Goal: Task Accomplishment & Management: Manage account settings

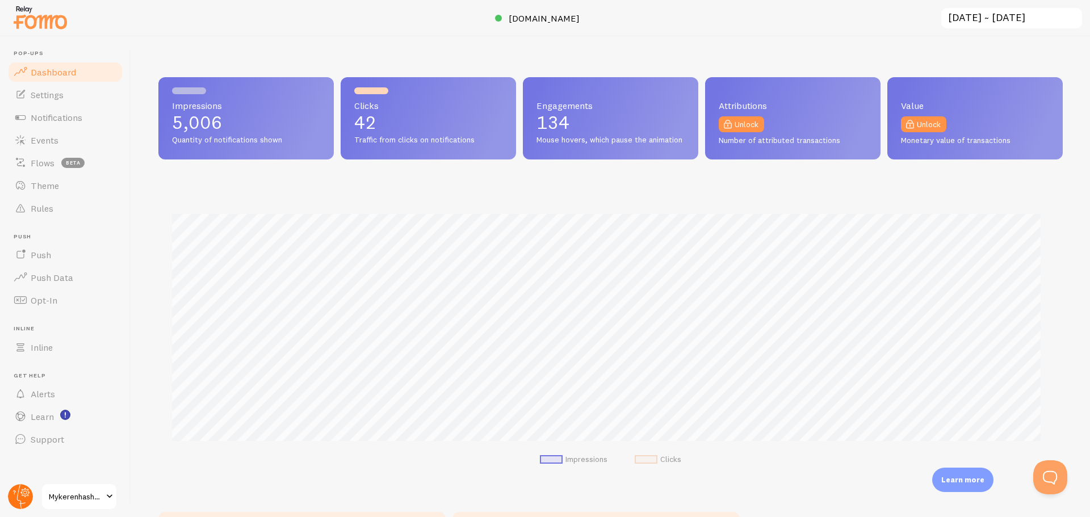
click at [28, 497] on circle at bounding box center [20, 496] width 25 height 25
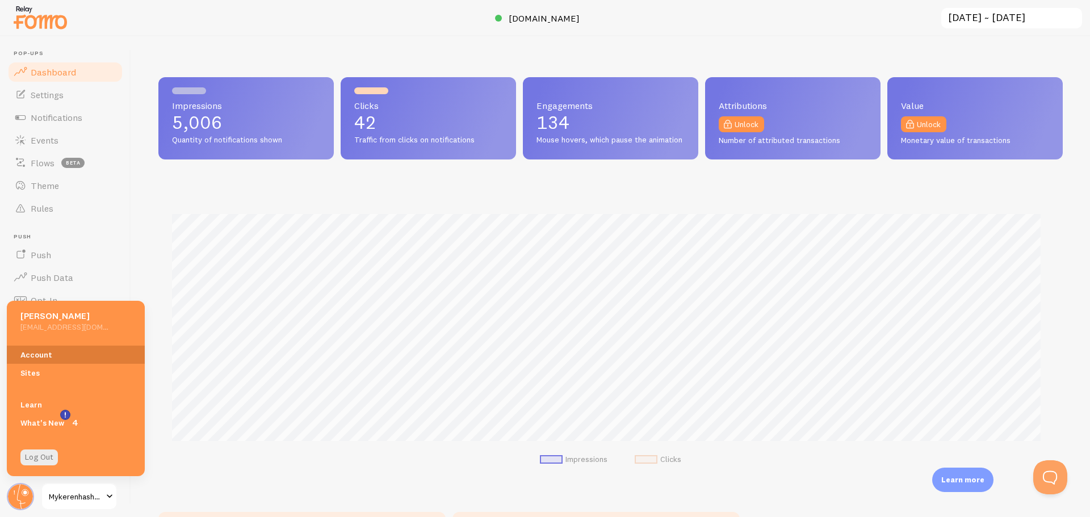
click at [64, 348] on link "Account" at bounding box center [76, 355] width 138 height 18
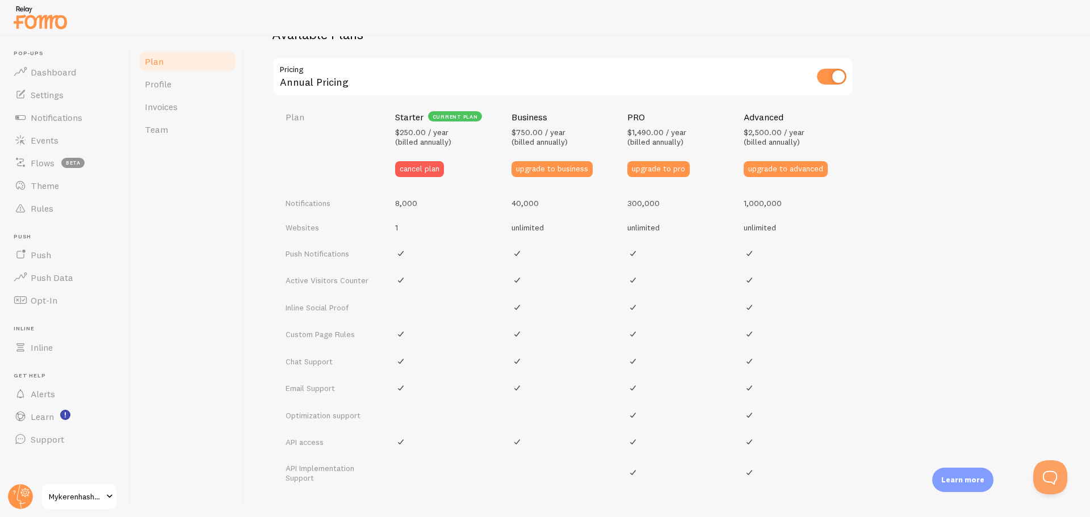
scroll to position [323, 0]
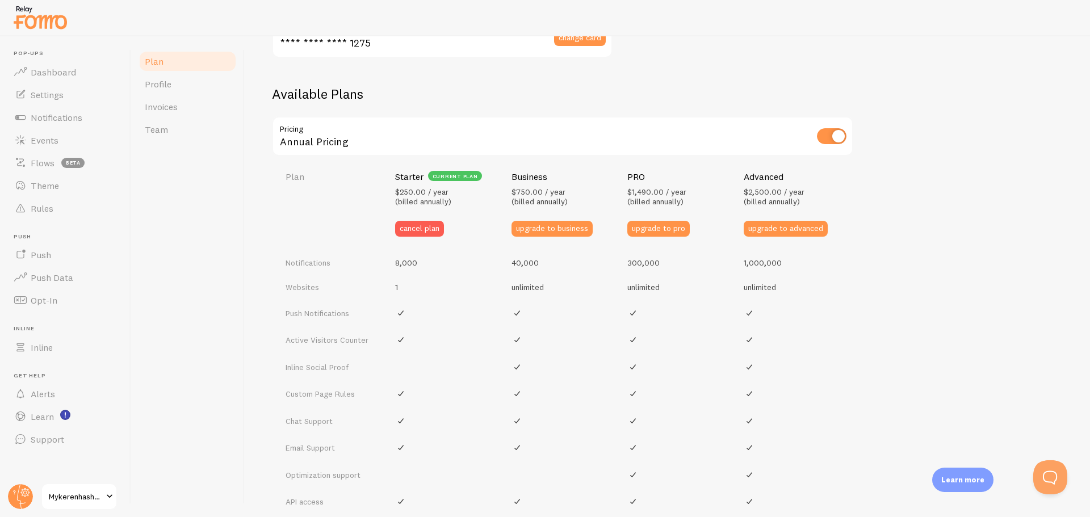
click at [835, 137] on input "checkbox" at bounding box center [832, 136] width 30 height 16
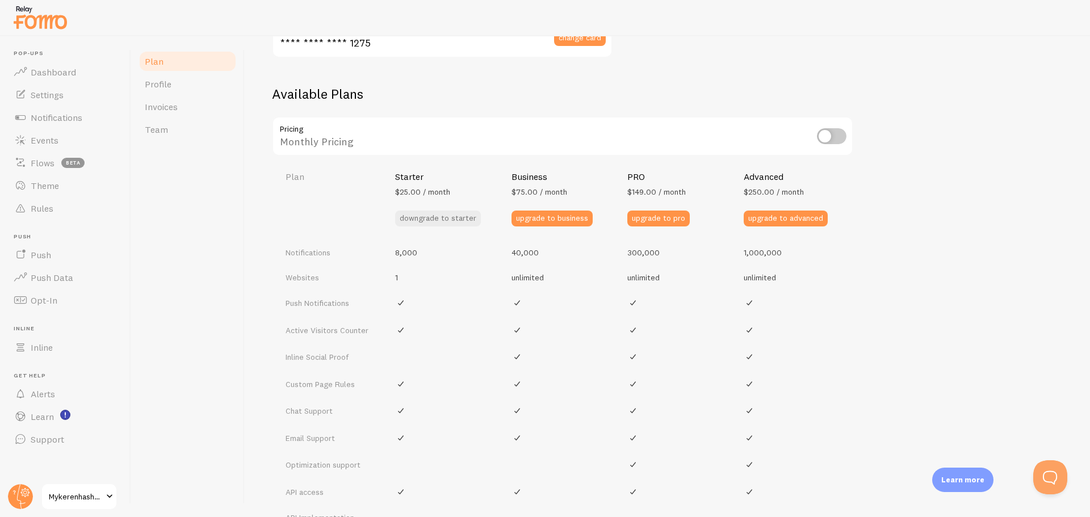
click at [840, 140] on input "checkbox" at bounding box center [832, 136] width 30 height 16
checkbox input "true"
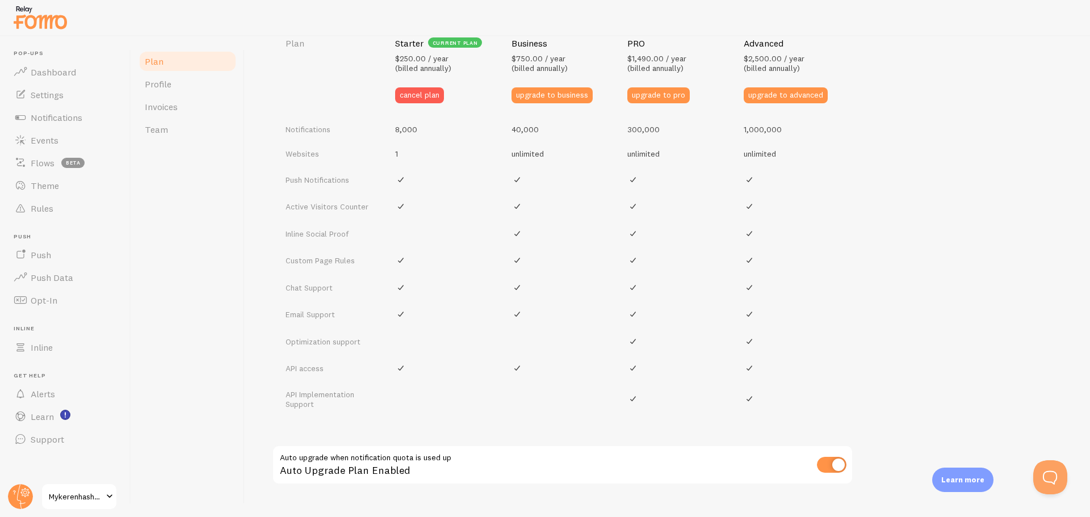
scroll to position [436, 0]
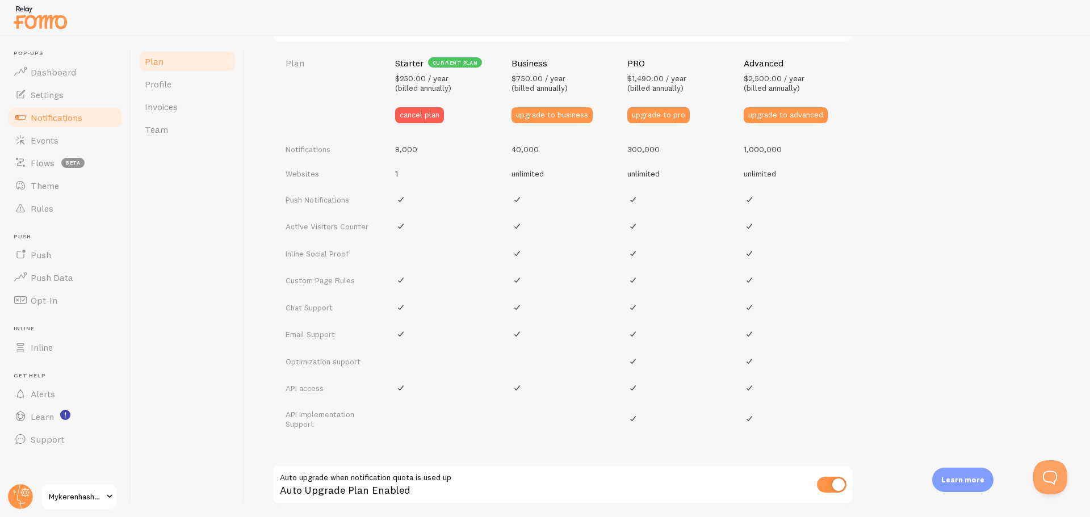
click at [69, 113] on span "Notifications" at bounding box center [57, 117] width 52 height 11
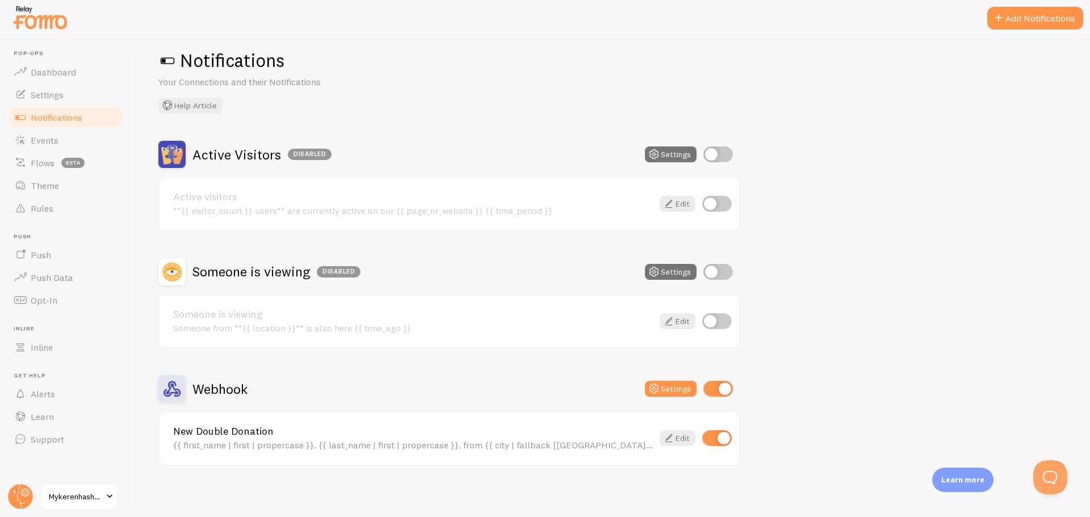
scroll to position [18, 0]
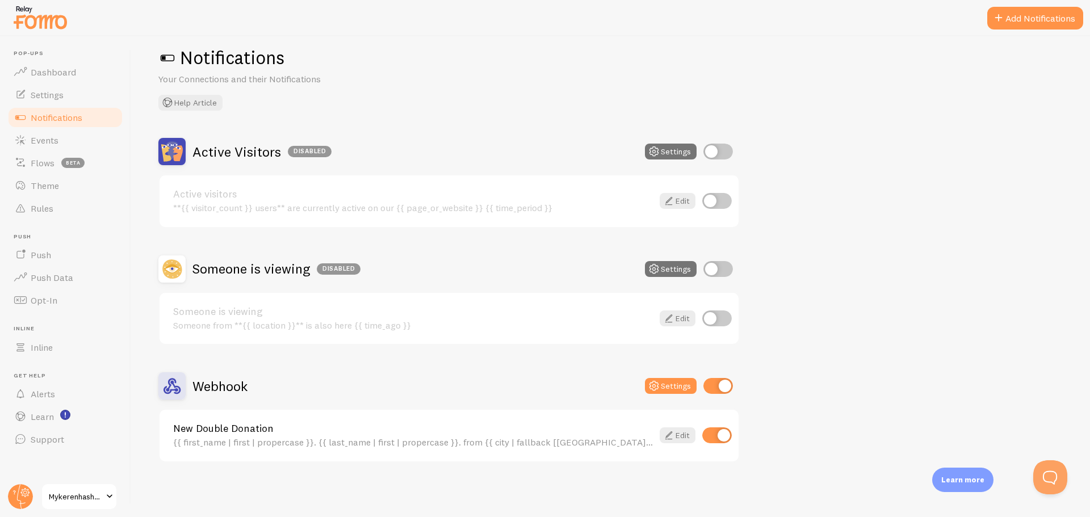
click at [264, 441] on div "{{ first_name | first | propercase }}. {{ last_name | first | propercase }}. fr…" at bounding box center [413, 442] width 480 height 10
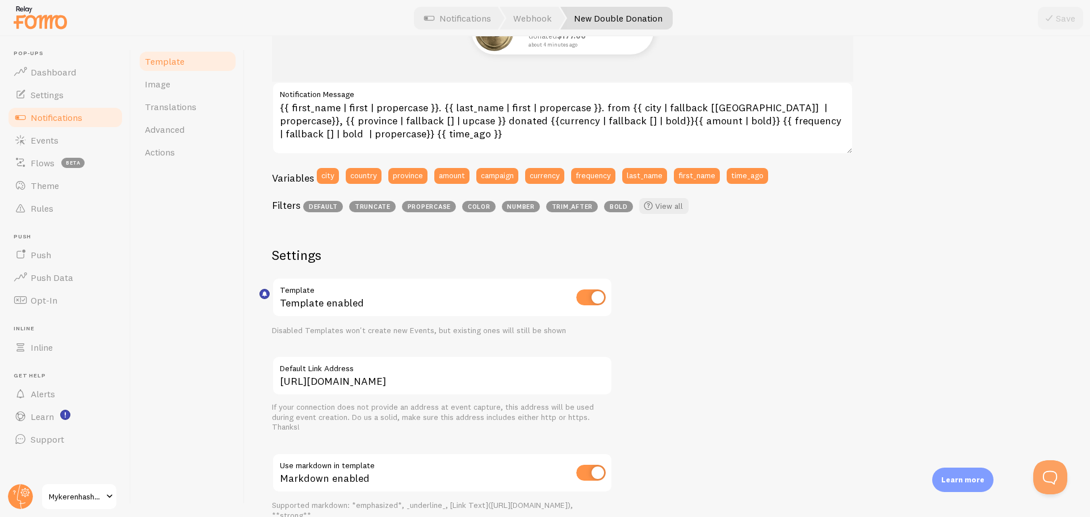
scroll to position [284, 0]
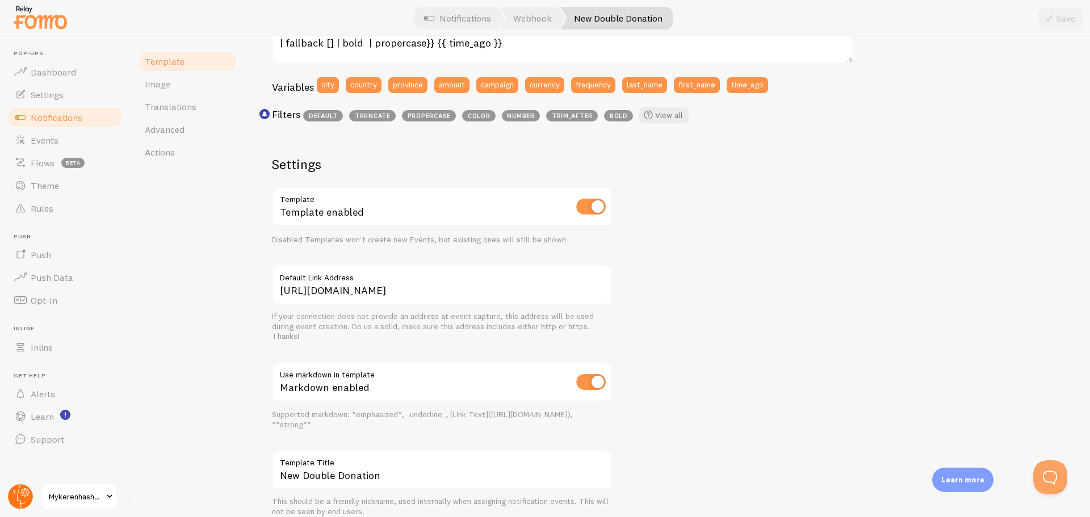
click at [15, 494] on circle at bounding box center [20, 496] width 25 height 25
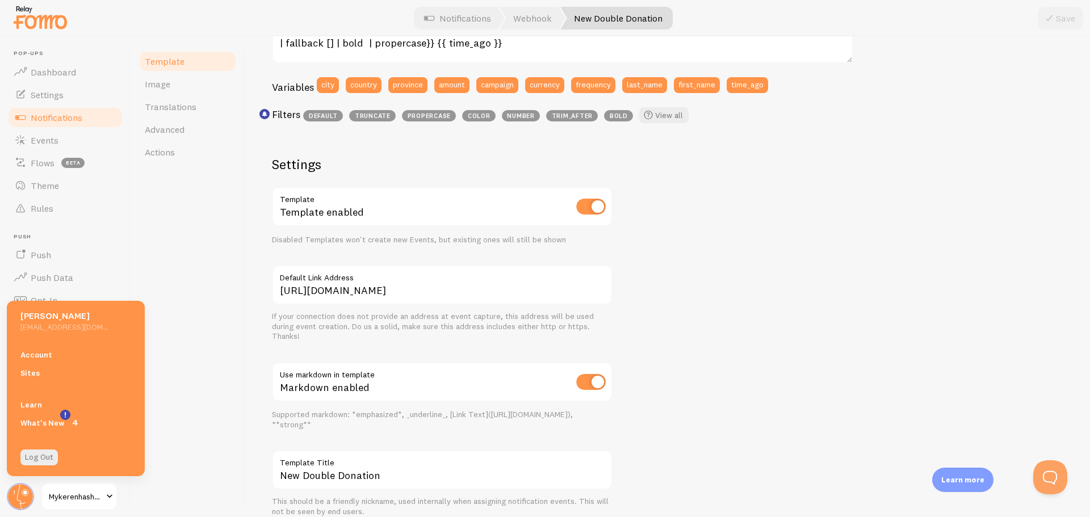
click at [873, 224] on div "D. Y. from [GEOGRAPHIC_DATA], [GEOGRAPHIC_DATA] donated $ 177.00 about 4 minute…" at bounding box center [667, 204] width 790 height 626
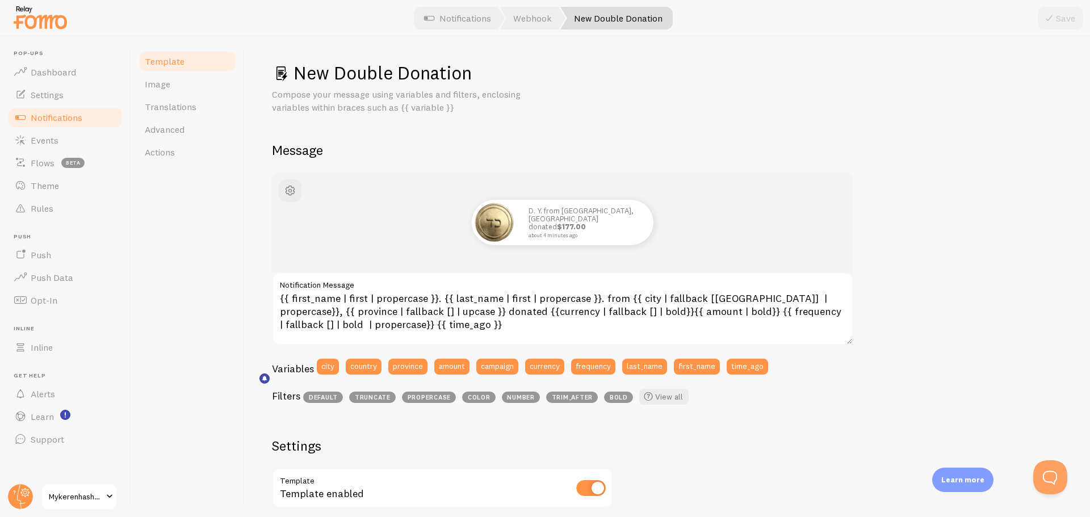
scroll to position [0, 0]
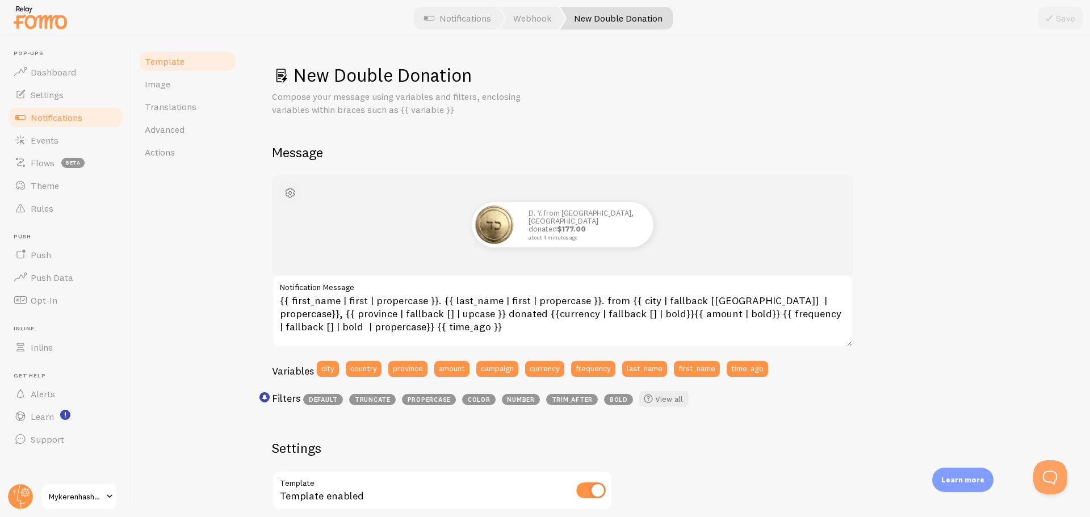
click at [292, 194] on span "button" at bounding box center [290, 193] width 14 height 14
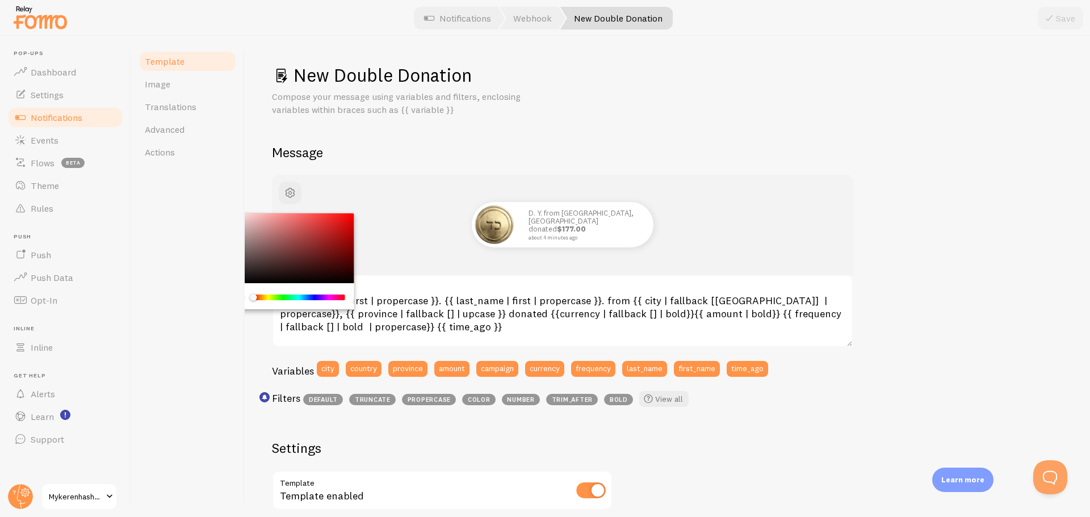
click at [179, 264] on div "Template Image Translations Advanced Actions" at bounding box center [187, 276] width 113 height 481
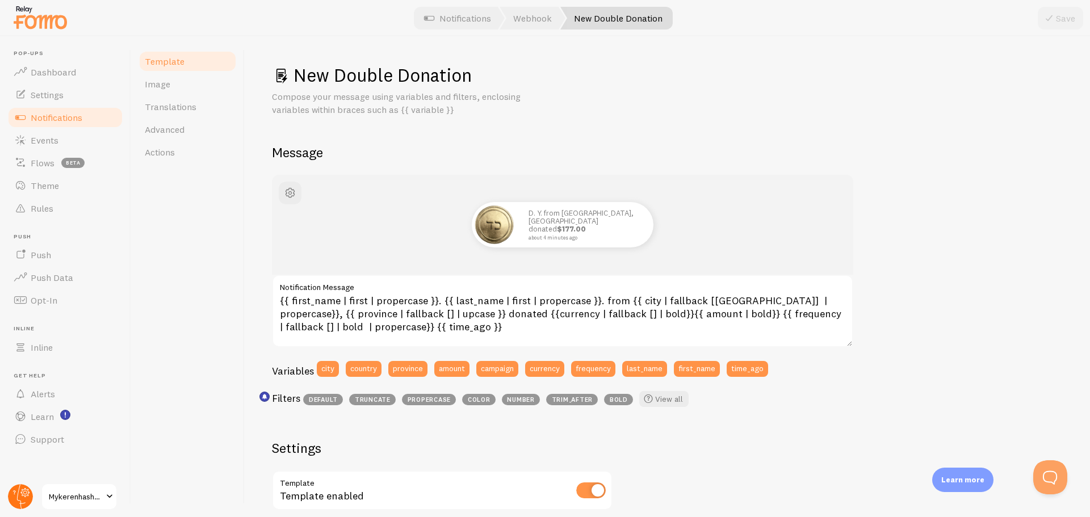
click at [15, 498] on circle at bounding box center [20, 496] width 25 height 25
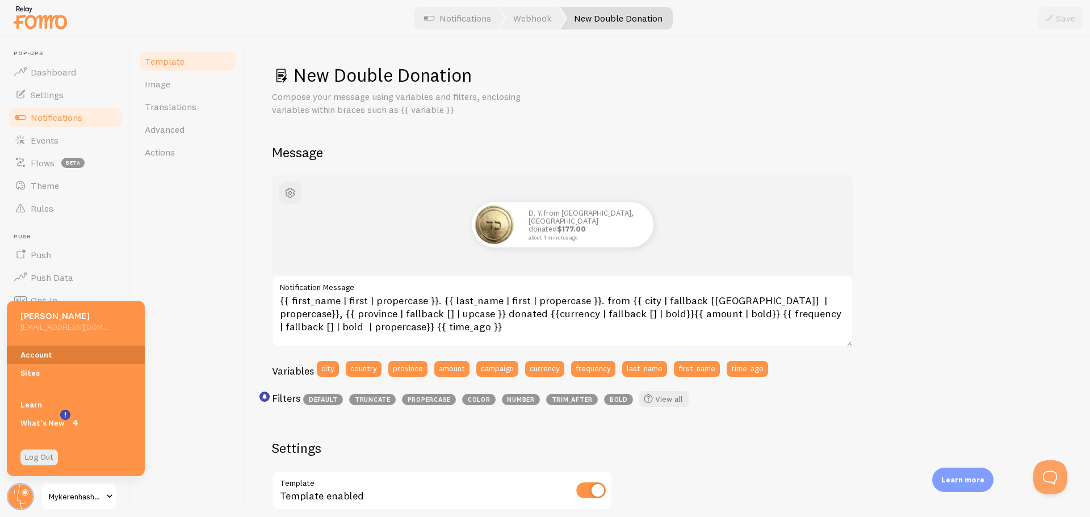
click at [64, 352] on link "Account" at bounding box center [76, 355] width 138 height 18
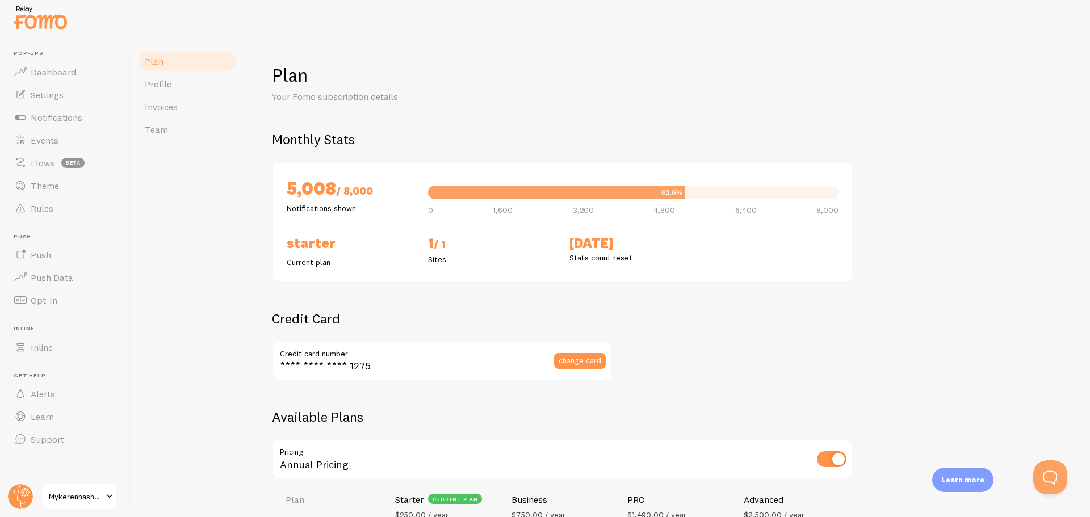
checkbox input "true"
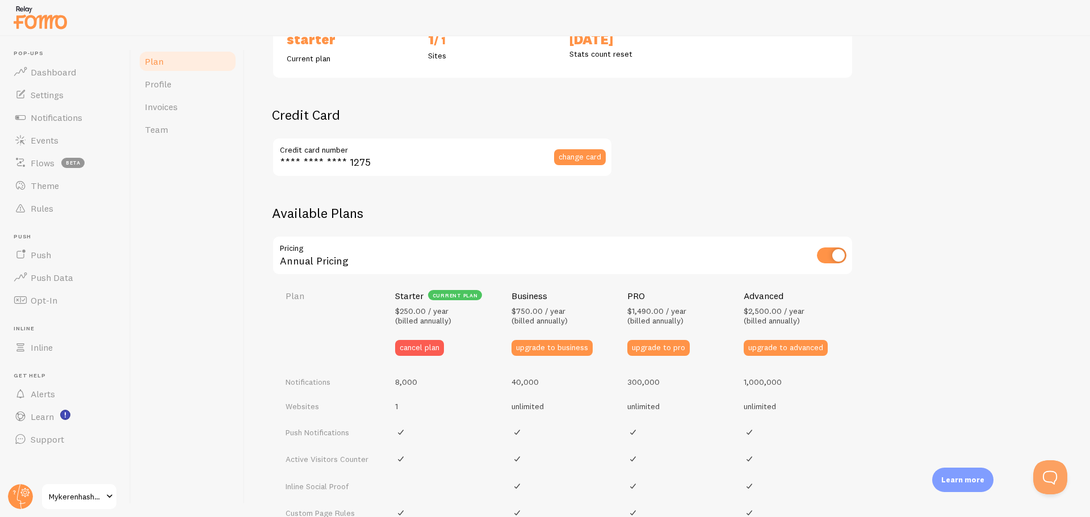
scroll to position [227, 0]
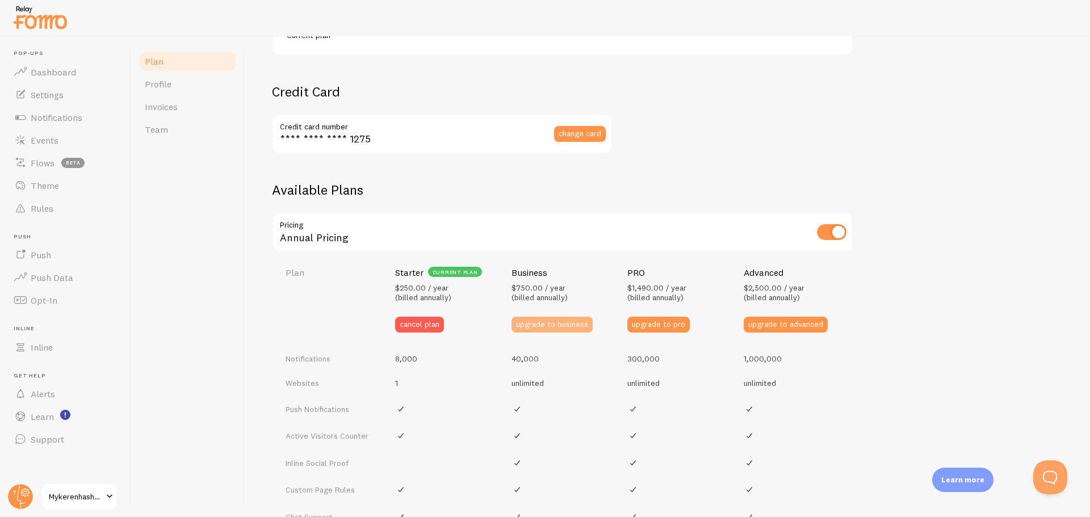
click at [532, 328] on button "upgrade to business" at bounding box center [551, 325] width 81 height 16
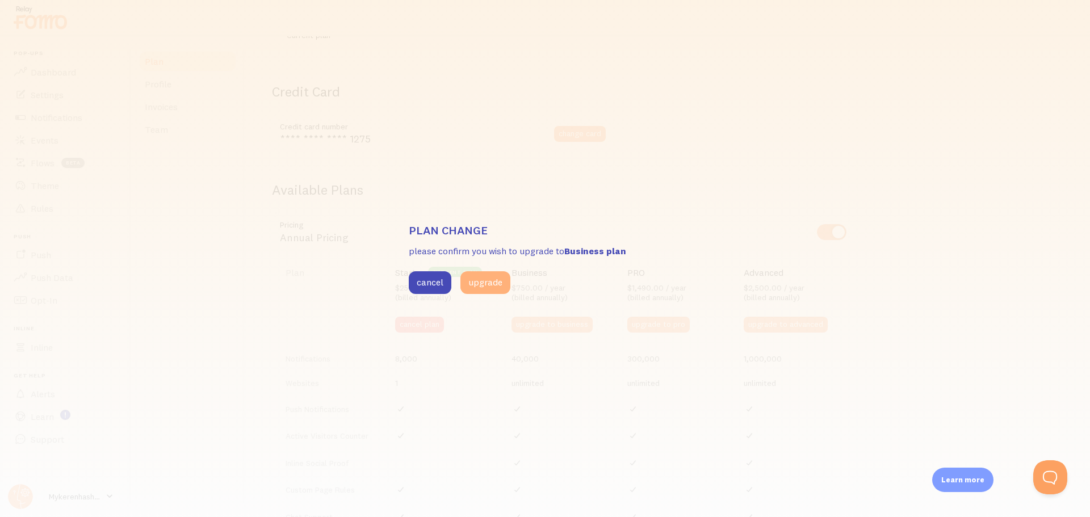
click at [494, 284] on button "upgrade" at bounding box center [485, 282] width 50 height 23
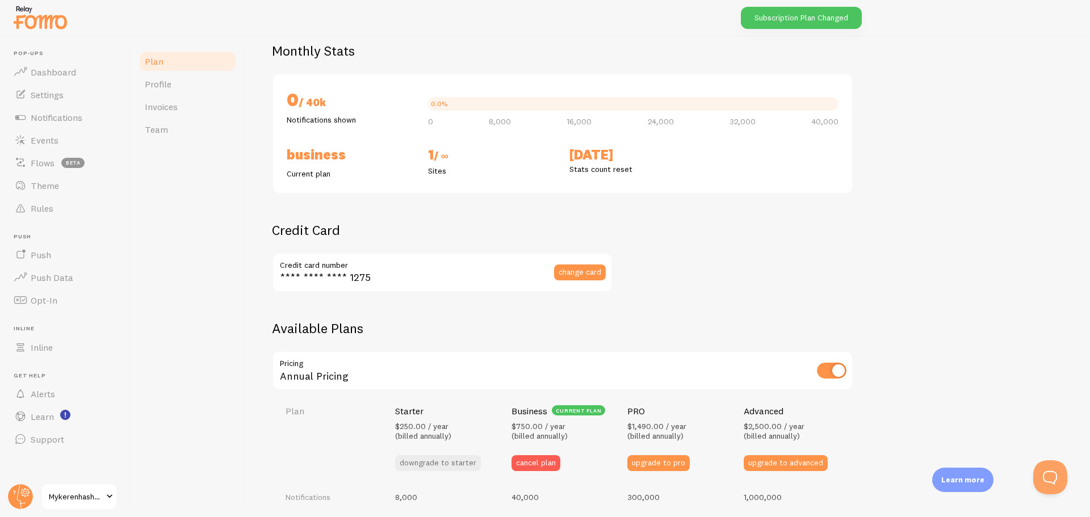
scroll to position [57, 0]
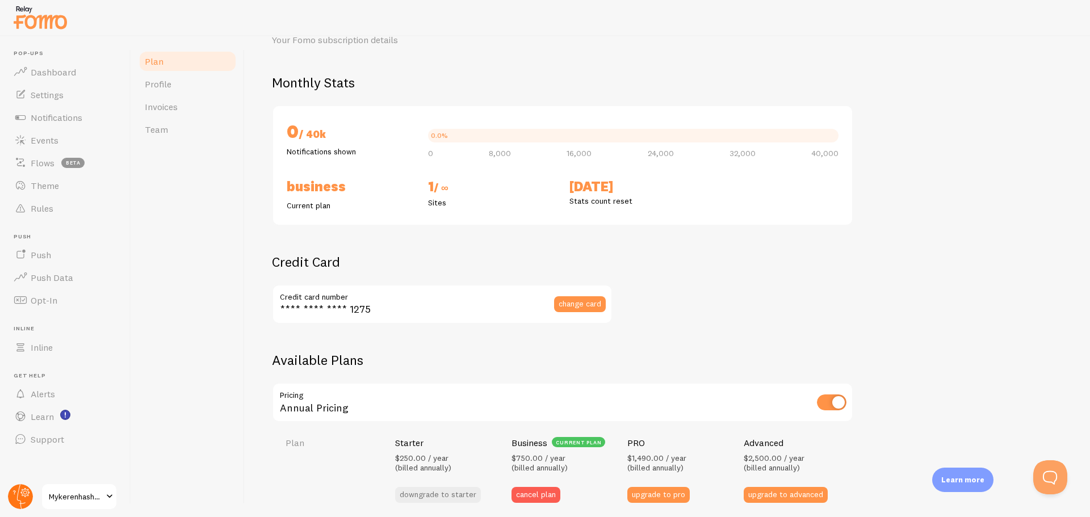
click at [23, 494] on circle at bounding box center [20, 496] width 25 height 25
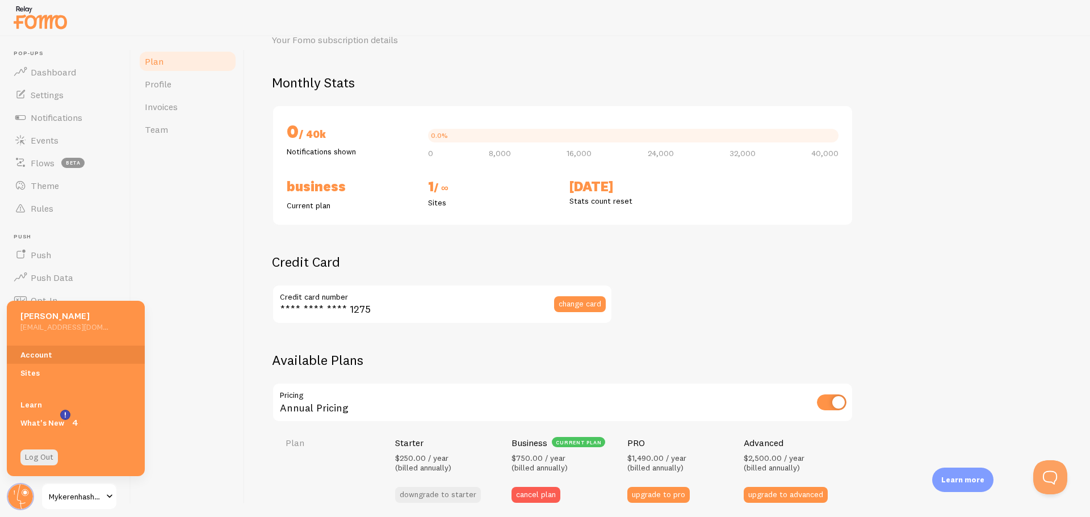
click at [191, 260] on div "Plan Profile Invoices Team" at bounding box center [187, 276] width 113 height 481
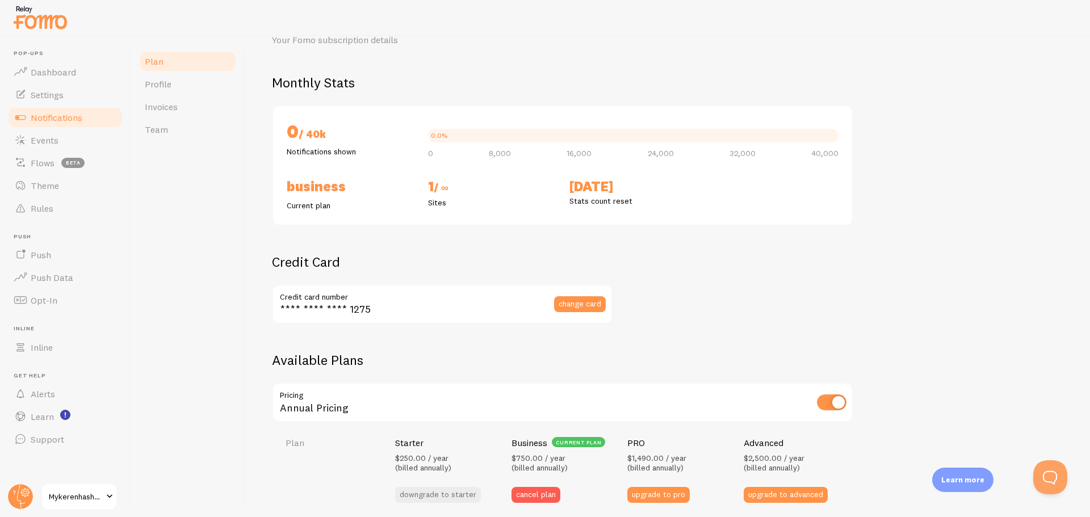
click at [56, 123] on span "Notifications" at bounding box center [57, 117] width 52 height 11
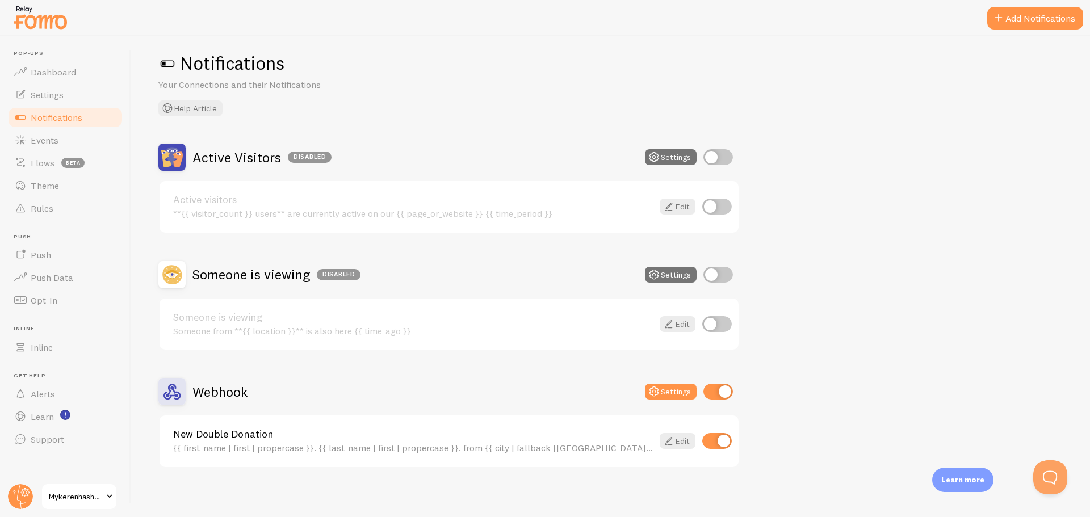
scroll to position [18, 0]
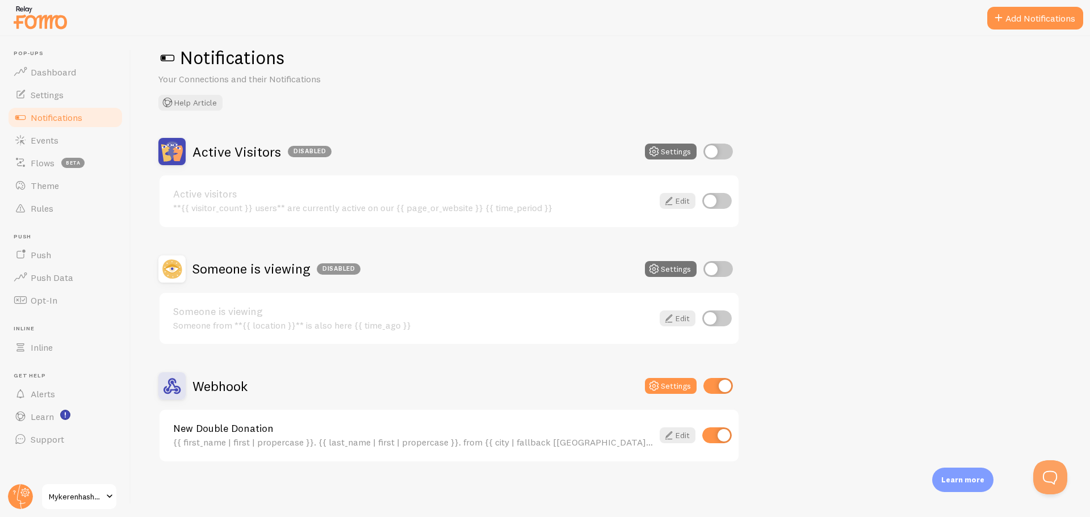
click at [303, 441] on div "{{ first_name | first | propercase }}. {{ last_name | first | propercase }}. fr…" at bounding box center [413, 442] width 480 height 10
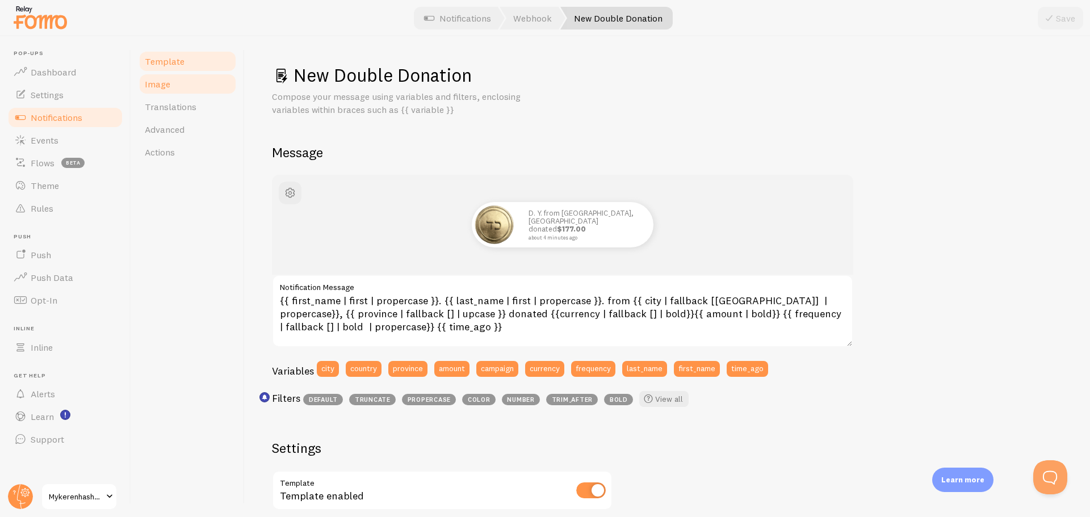
click at [199, 81] on link "Image" at bounding box center [187, 84] width 99 height 23
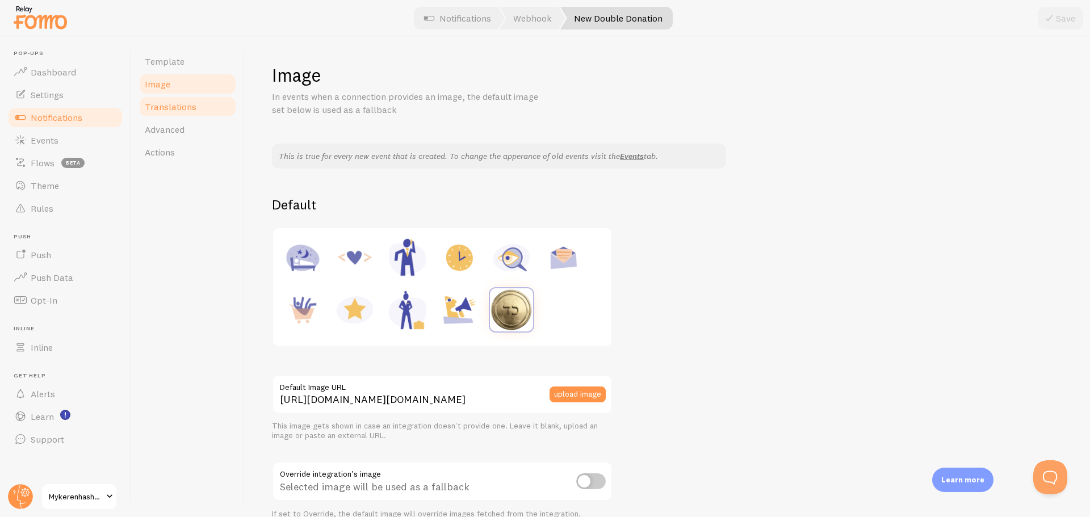
click at [194, 108] on span "Translations" at bounding box center [171, 106] width 52 height 11
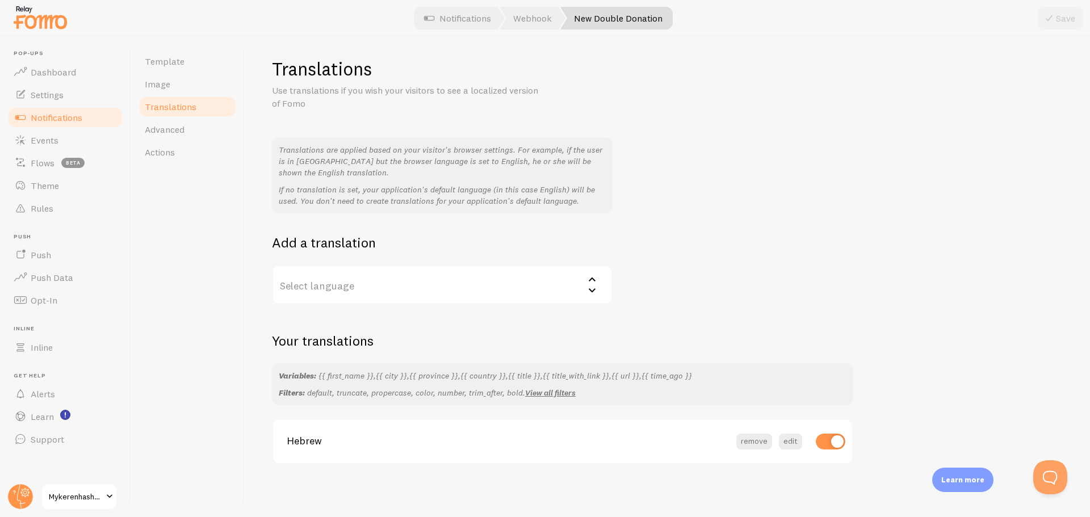
scroll to position [8, 0]
click at [188, 137] on link "Advanced" at bounding box center [187, 129] width 99 height 23
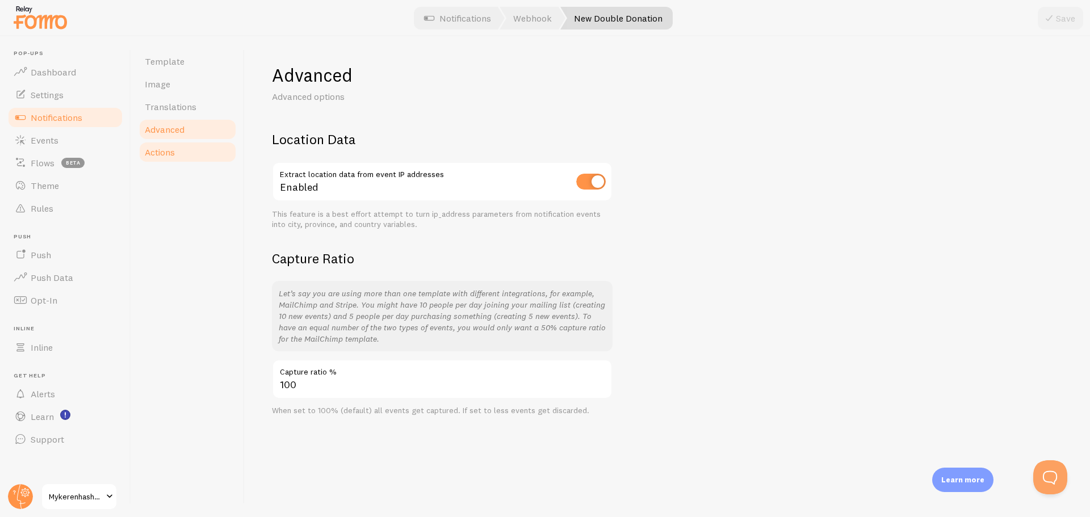
click at [188, 149] on link "Actions" at bounding box center [187, 152] width 99 height 23
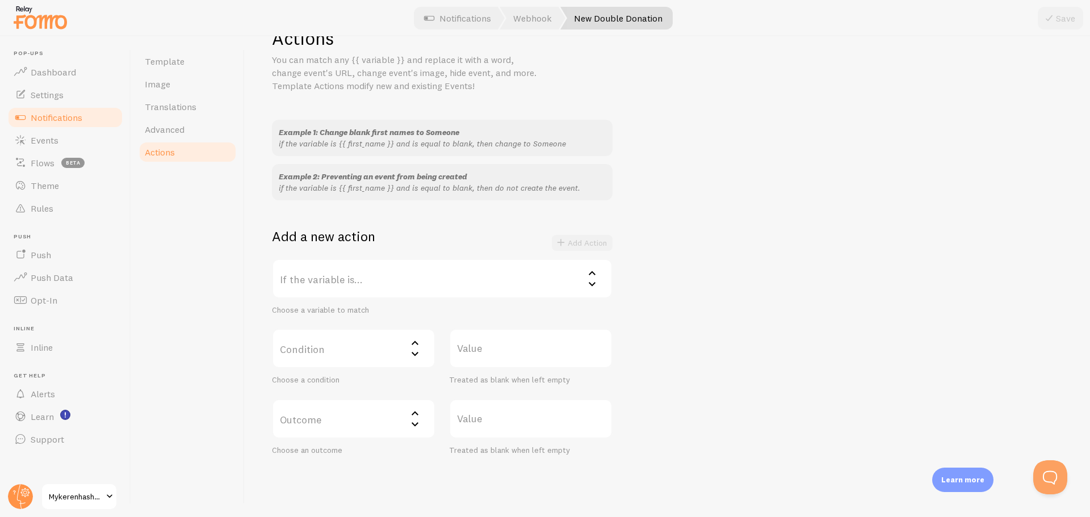
scroll to position [57, 0]
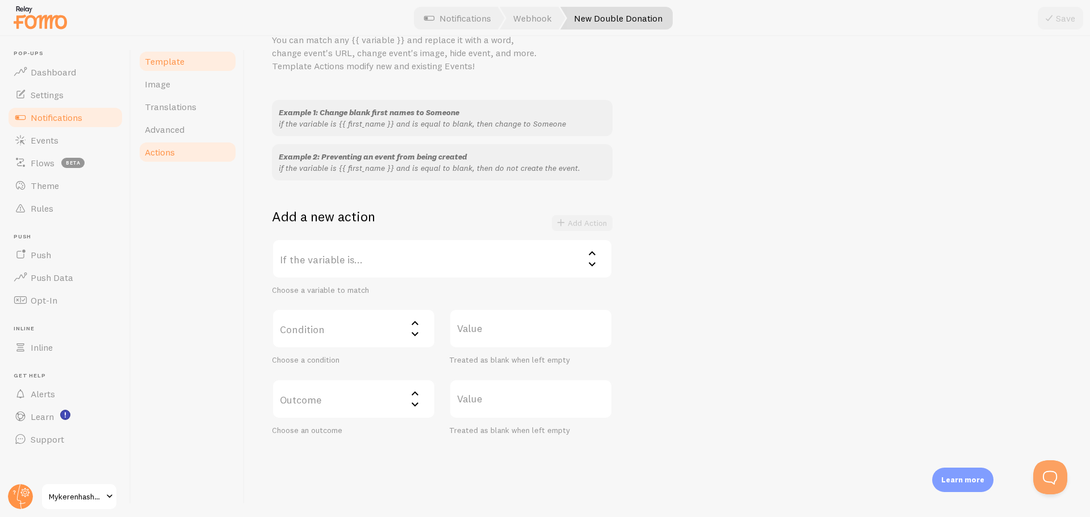
click at [182, 66] on span "Template" at bounding box center [165, 61] width 40 height 11
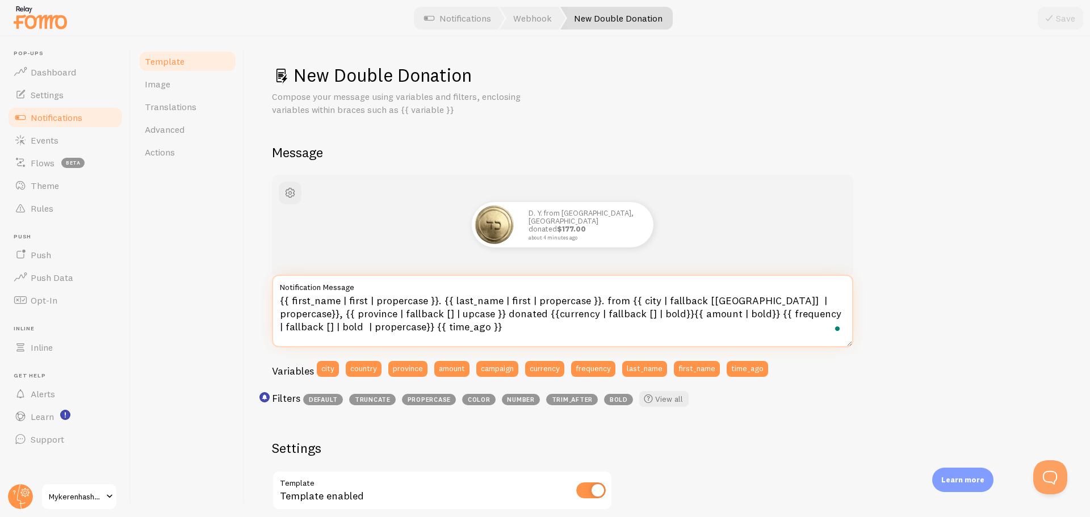
drag, startPoint x: 590, startPoint y: 298, endPoint x: 508, endPoint y: 308, distance: 82.3
click at [508, 308] on textarea "{{ first_name | first | propercase }}. {{ last_name | first | propercase }}. fr…" at bounding box center [562, 311] width 581 height 73
click at [314, 302] on textarea "{{ first_name | first | propercase }}. {{ last_name | first | propercase }}. fr…" at bounding box center [562, 311] width 581 height 73
drag, startPoint x: 280, startPoint y: 304, endPoint x: 582, endPoint y: 333, distance: 303.3
click at [582, 333] on textarea "{{ first_name | first | propercase }}. {{ last_name | first | propercase }}. fr…" at bounding box center [562, 311] width 581 height 73
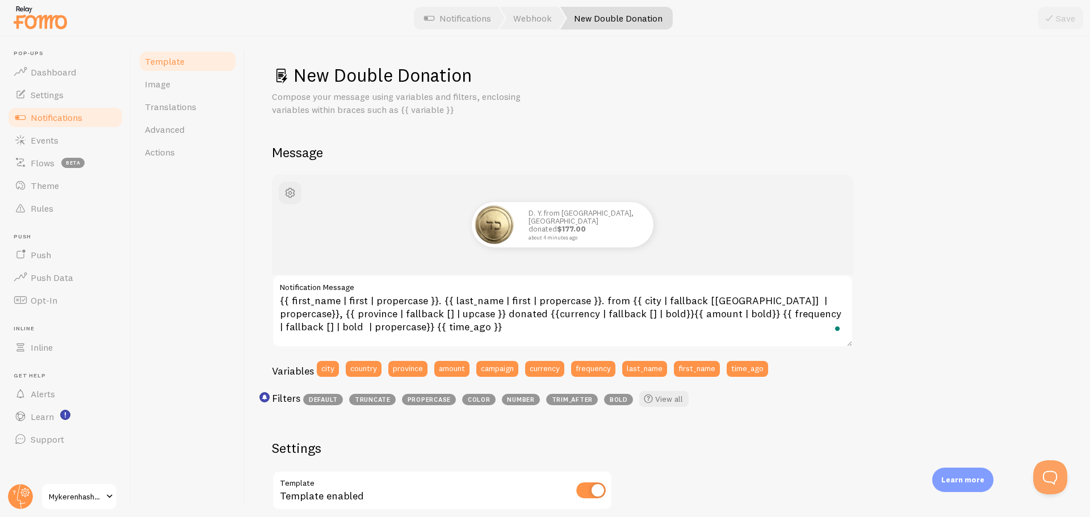
click at [590, 293] on label "Notification Message" at bounding box center [562, 284] width 581 height 19
click at [590, 293] on textarea "{{ first_name | first | propercase }}. {{ last_name | first | propercase }}. fr…" at bounding box center [562, 311] width 581 height 73
click at [590, 301] on textarea "{{ first_name | first | propercase }}. {{ last_name | first | propercase }}. fr…" at bounding box center [562, 311] width 581 height 73
drag, startPoint x: 591, startPoint y: 302, endPoint x: 280, endPoint y: 301, distance: 311.0
click at [280, 301] on textarea "{{ first_name | first | propercase }}. {{ last_name | first | propercase }}. fr…" at bounding box center [562, 311] width 581 height 73
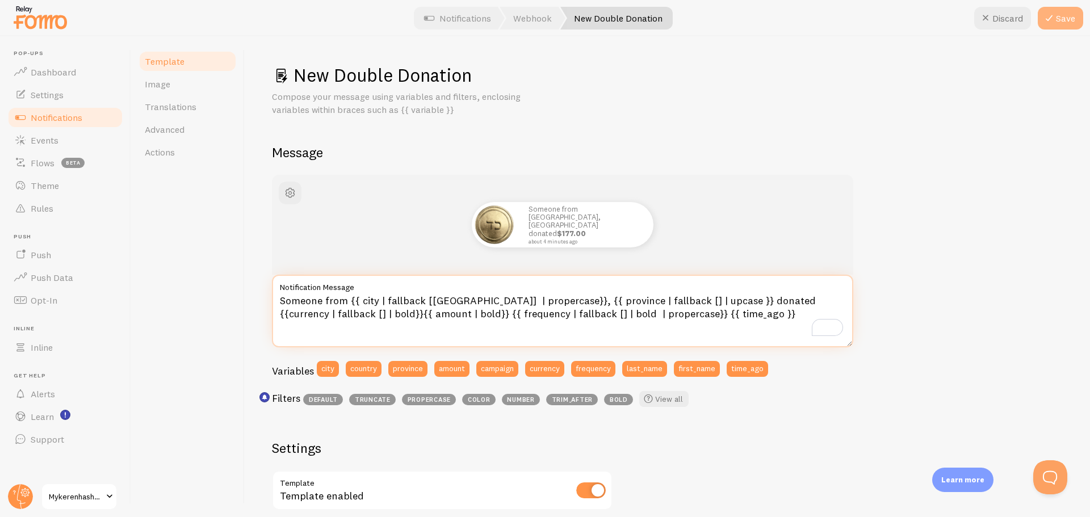
type textarea "Someone from {{ city | fallback [[GEOGRAPHIC_DATA]] | propercase}}, {{ province…"
click at [1069, 22] on button "Save" at bounding box center [1059, 18] width 45 height 23
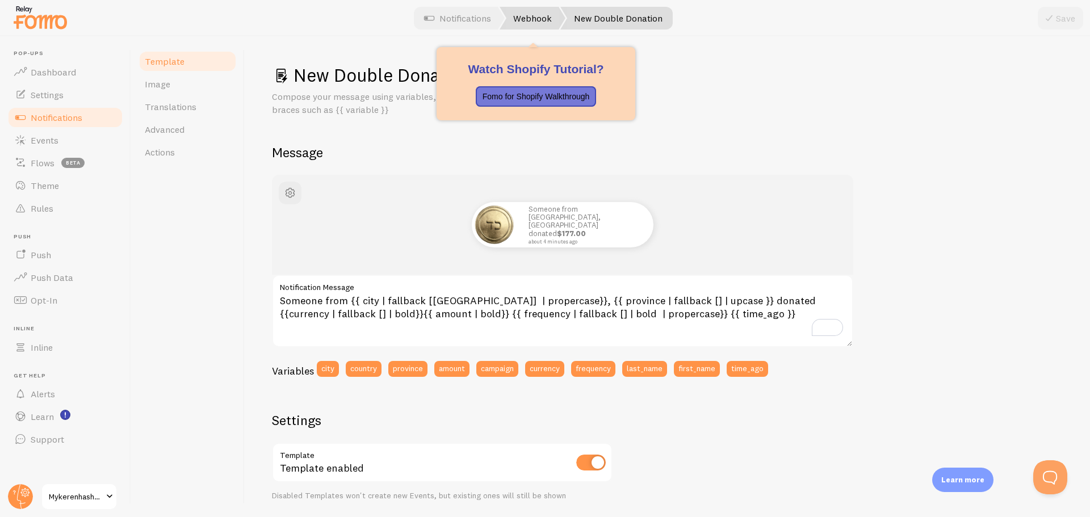
click at [526, 18] on link "Webhook" at bounding box center [532, 18] width 66 height 23
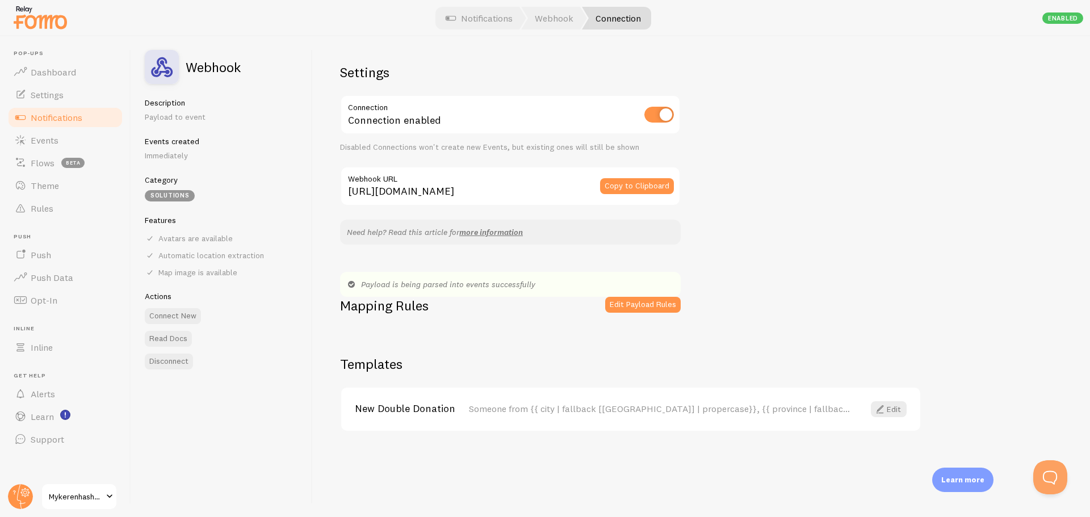
click at [69, 116] on span "Notifications" at bounding box center [57, 117] width 52 height 11
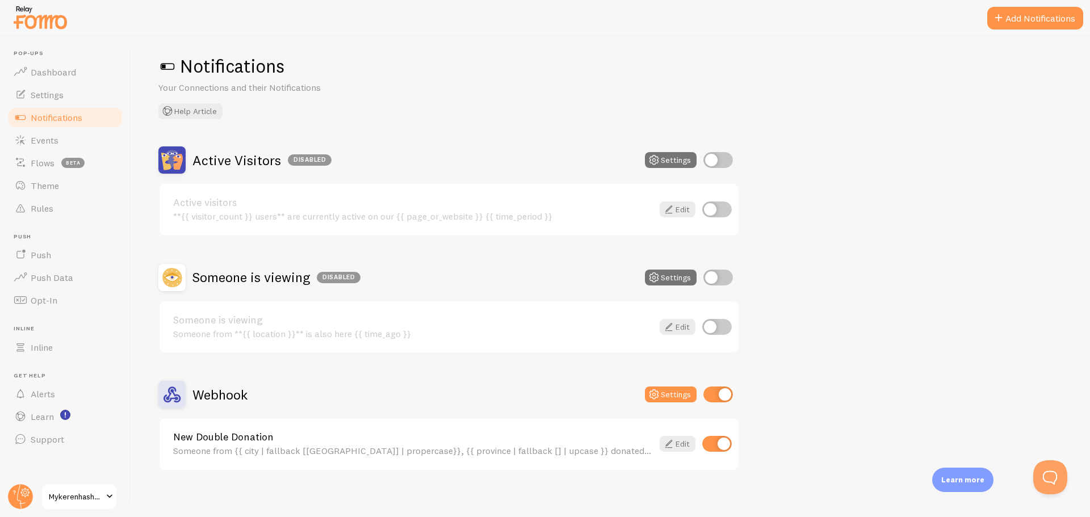
scroll to position [18, 0]
